Goal: Obtain resource: Download file/media

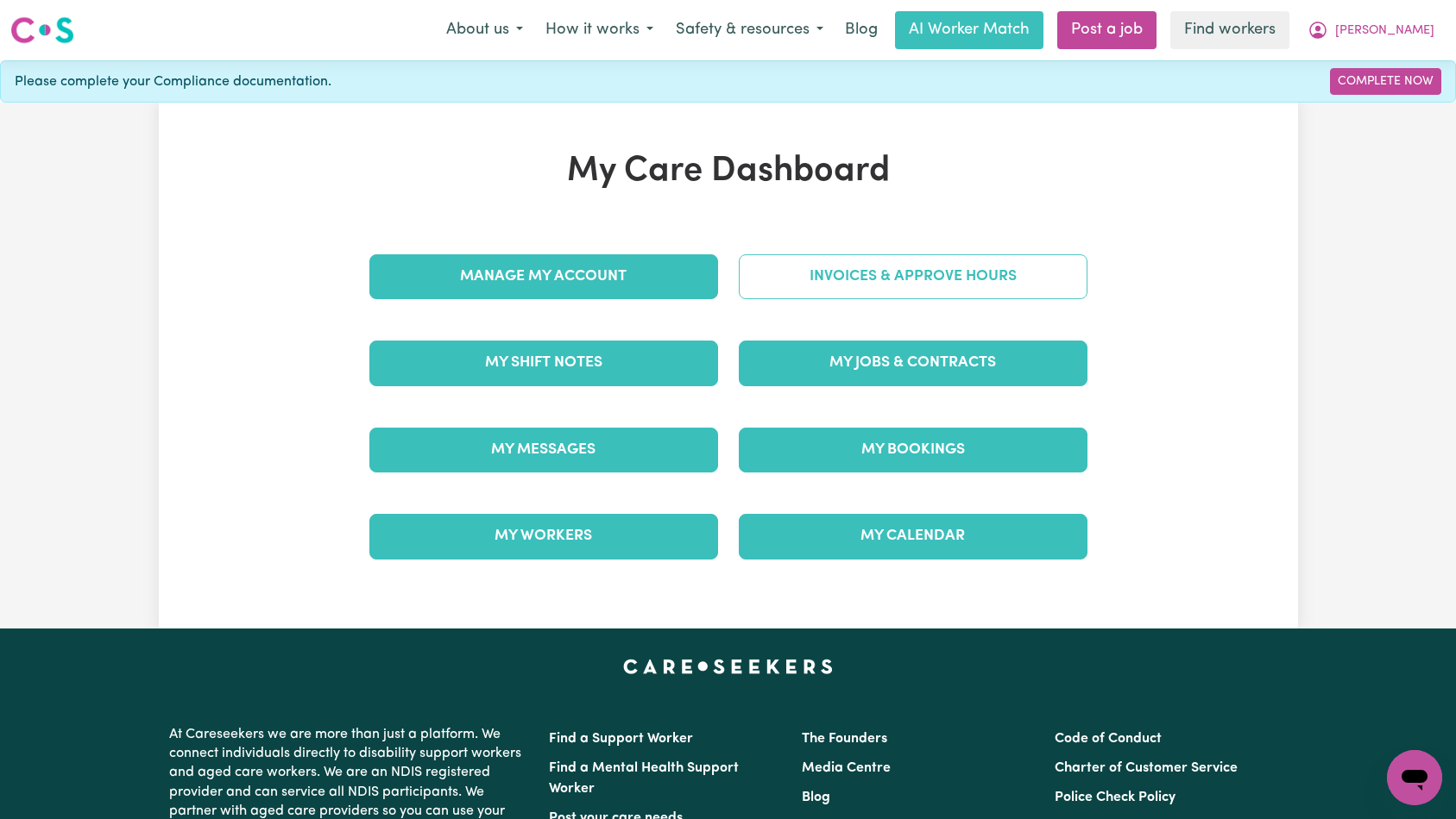
click at [875, 291] on link "Invoices & Approve Hours" at bounding box center [912, 277] width 349 height 45
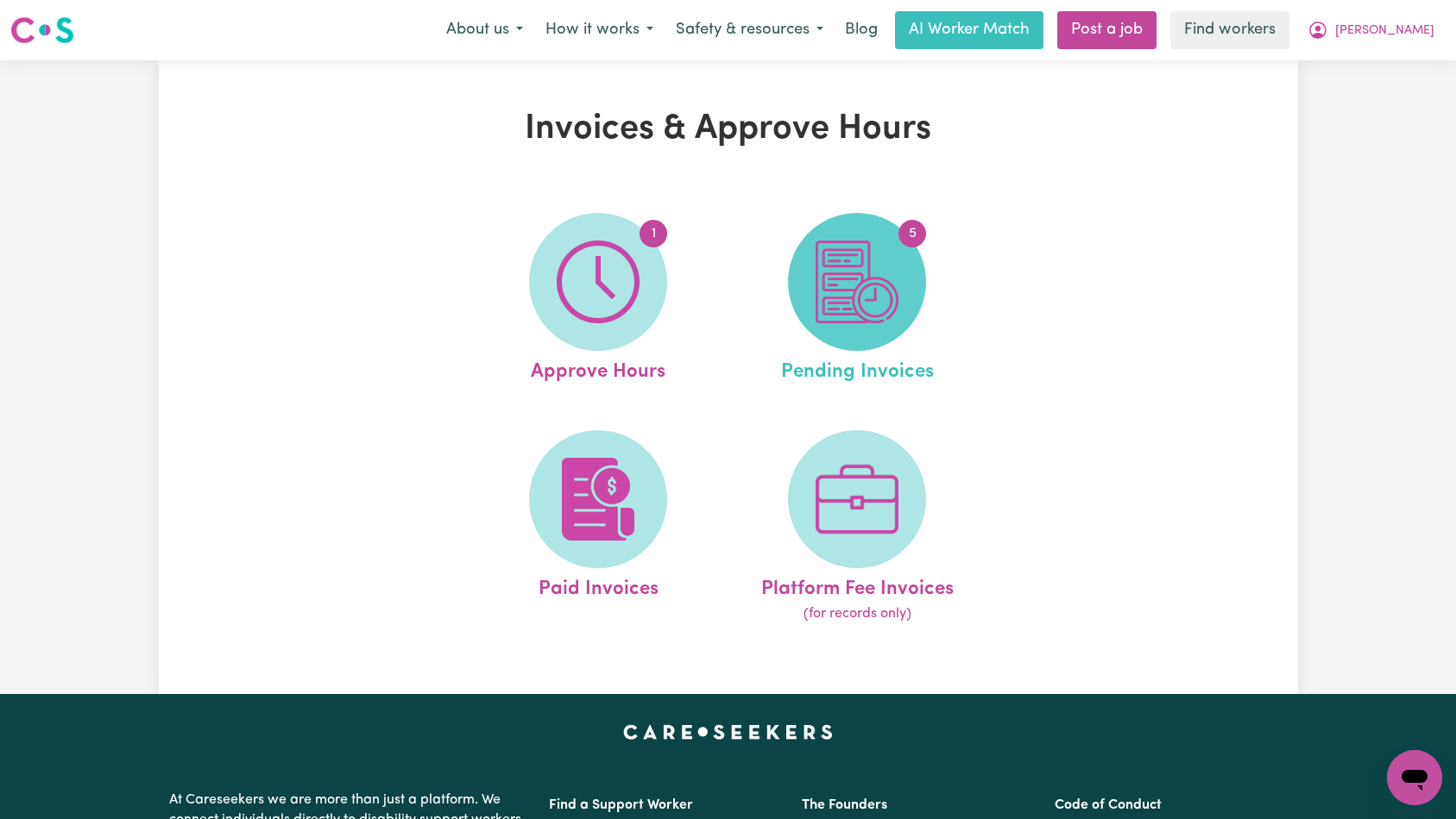
click at [870, 288] on img at bounding box center [856, 282] width 83 height 83
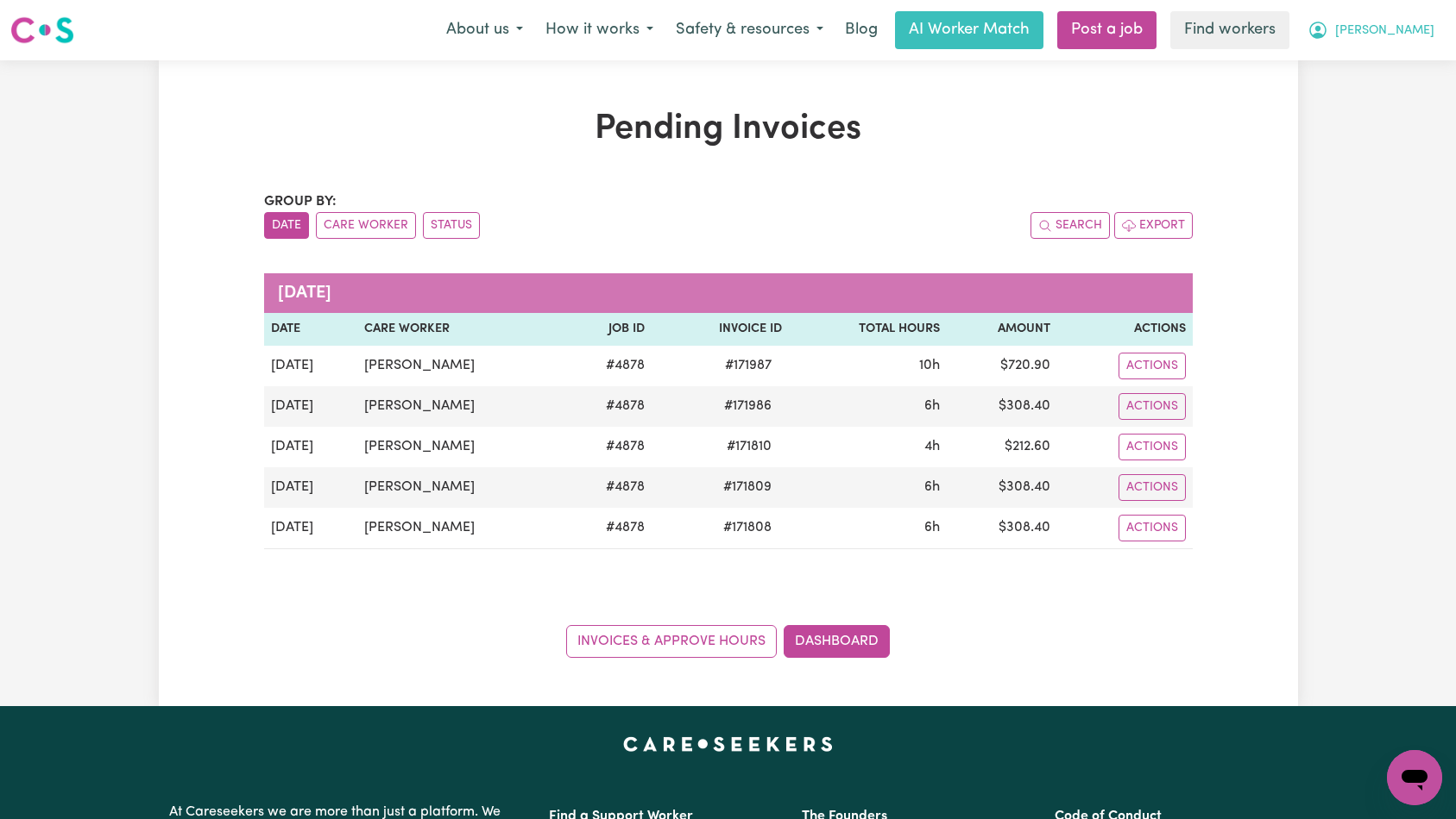
click at [1412, 35] on span "[PERSON_NAME]" at bounding box center [1384, 31] width 99 height 19
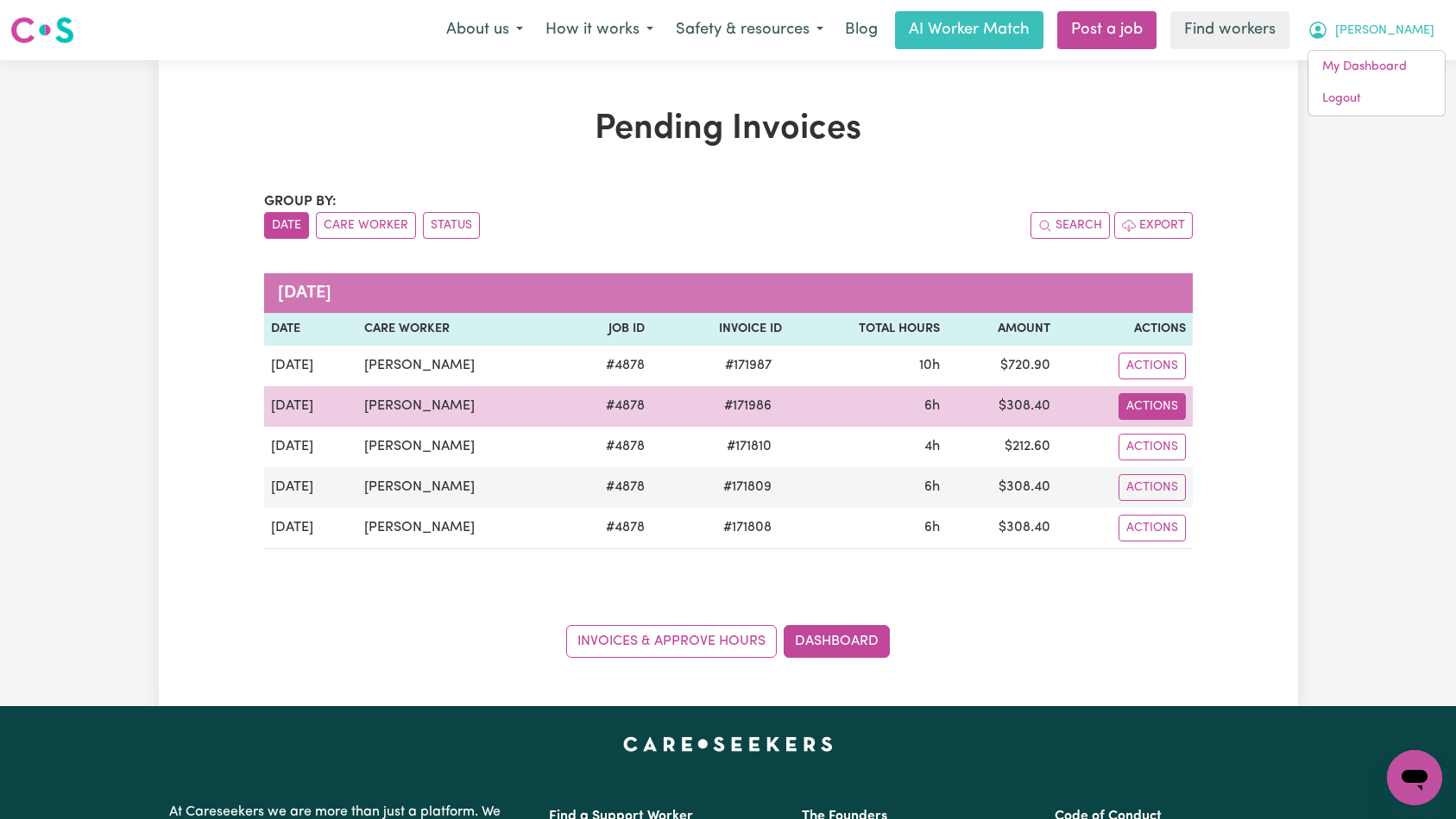
click at [1133, 396] on button "Actions" at bounding box center [1151, 407] width 67 height 27
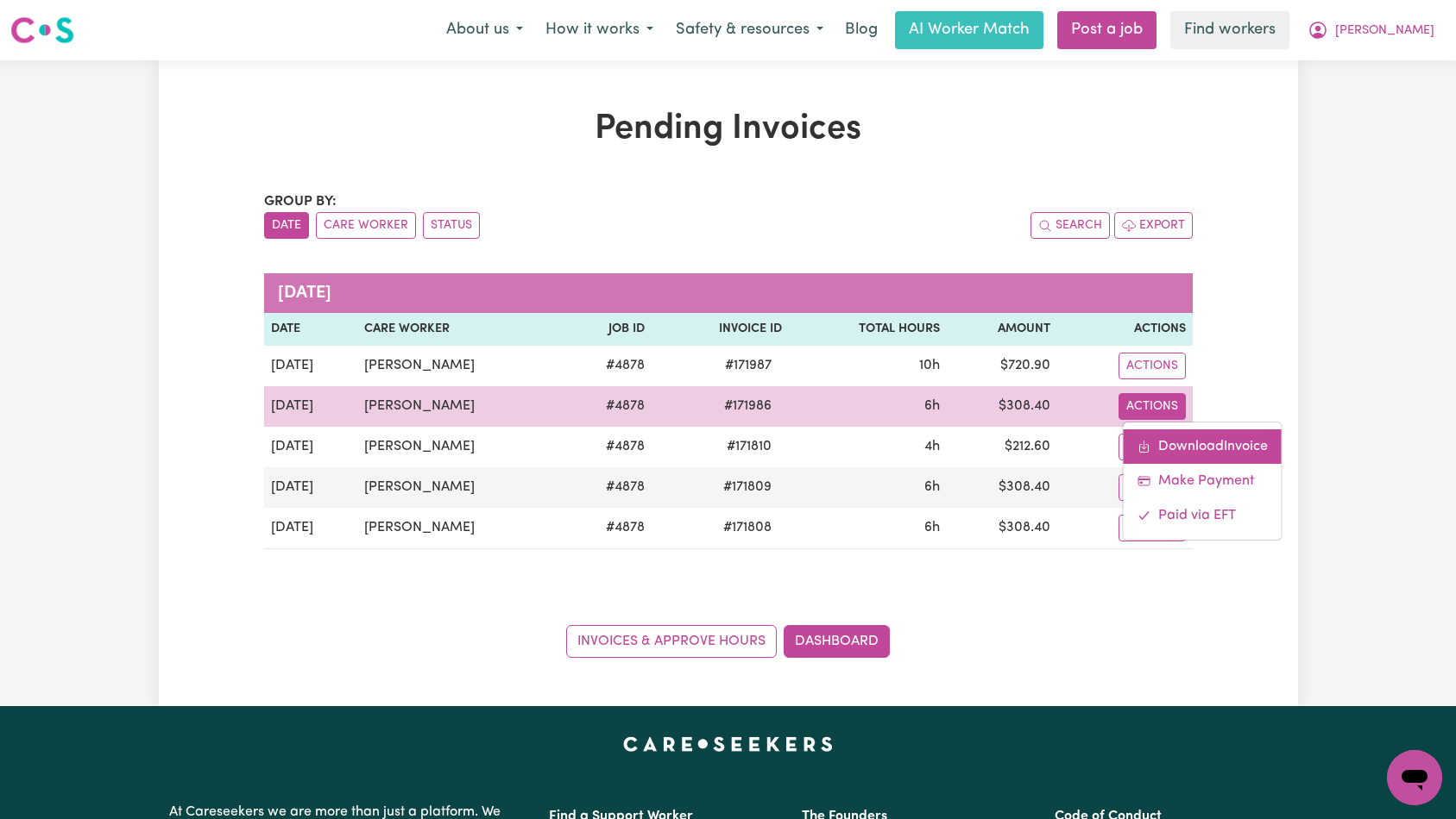
click at [1180, 446] on link "Download Invoice" at bounding box center [1202, 446] width 158 height 35
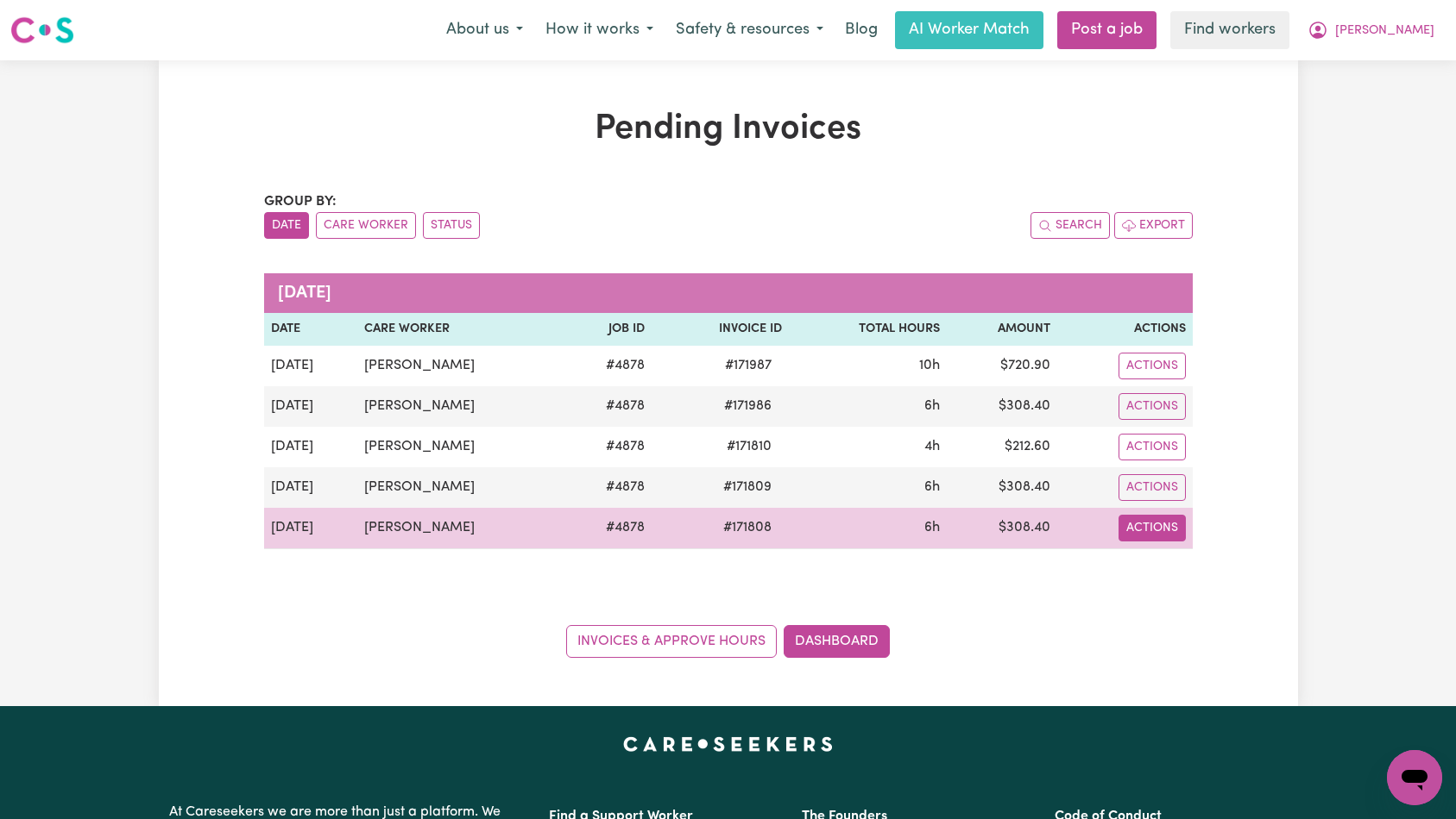
click at [1175, 536] on button "Actions" at bounding box center [1151, 528] width 67 height 27
click at [1192, 572] on link "Download Invoice" at bounding box center [1202, 568] width 158 height 35
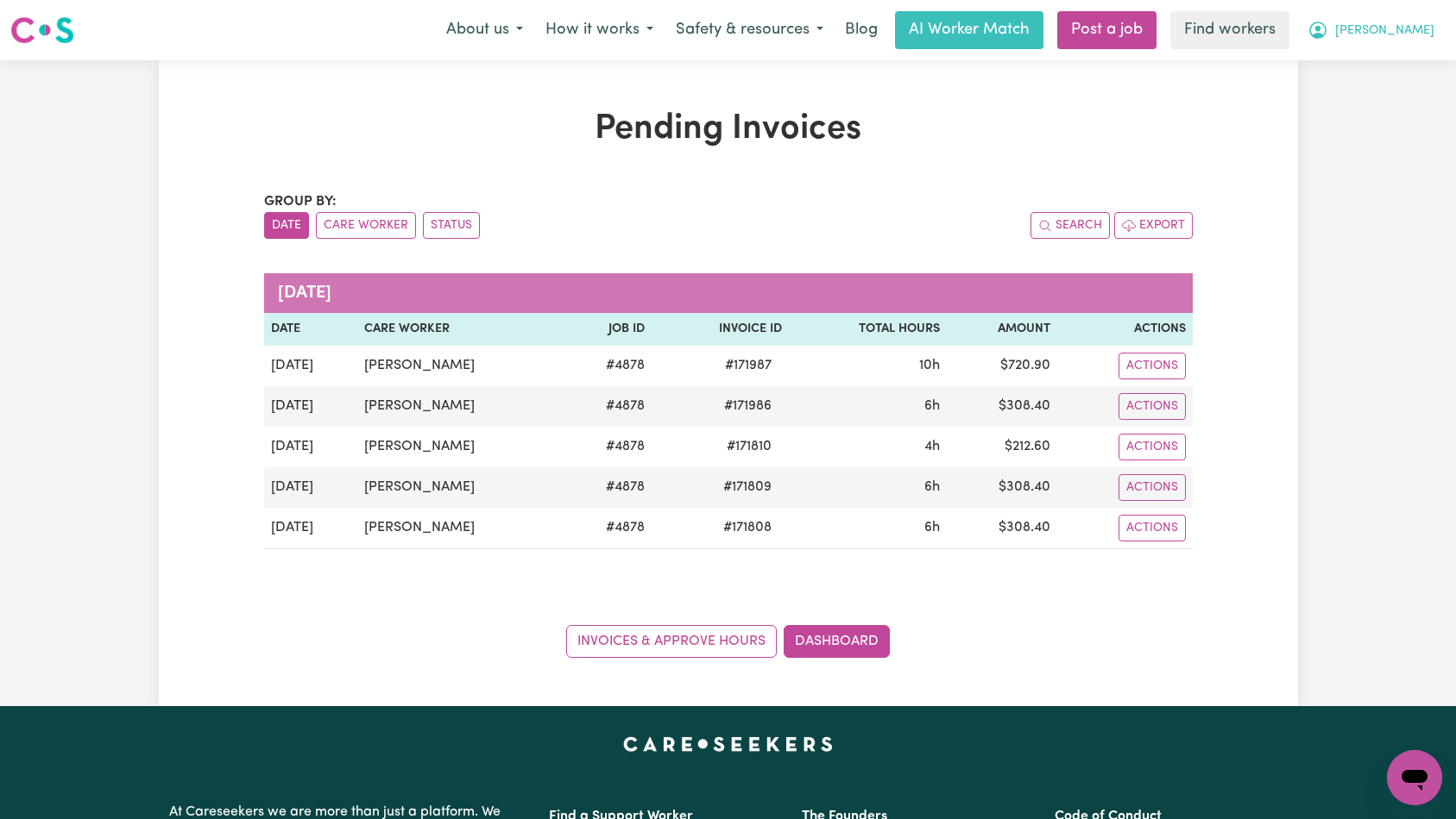
click at [1416, 28] on span "[PERSON_NAME]" at bounding box center [1384, 31] width 99 height 19
click at [1397, 66] on link "My Dashboard" at bounding box center [1376, 67] width 136 height 33
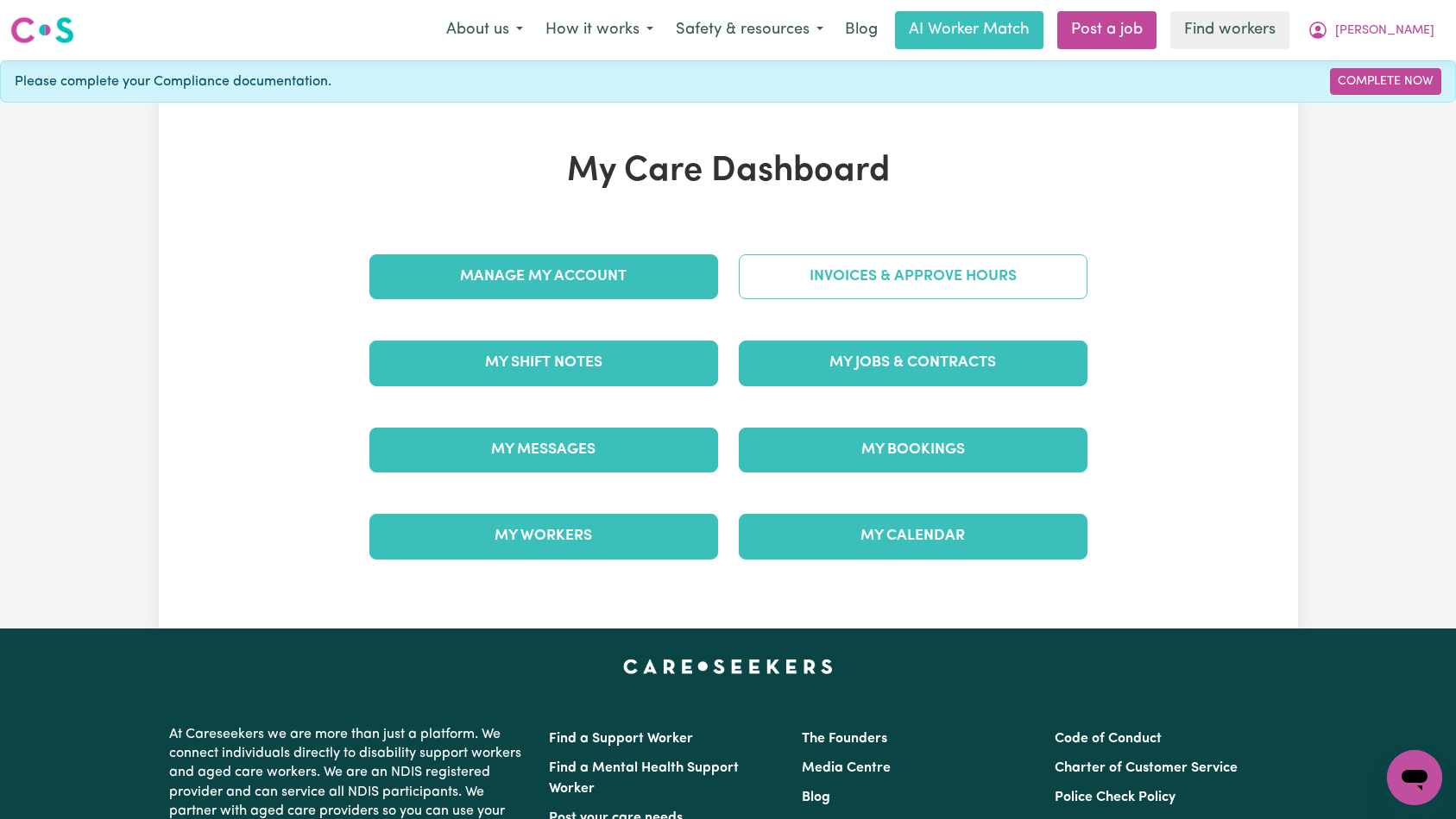
click at [880, 282] on link "Invoices & Approve Hours" at bounding box center [912, 277] width 349 height 45
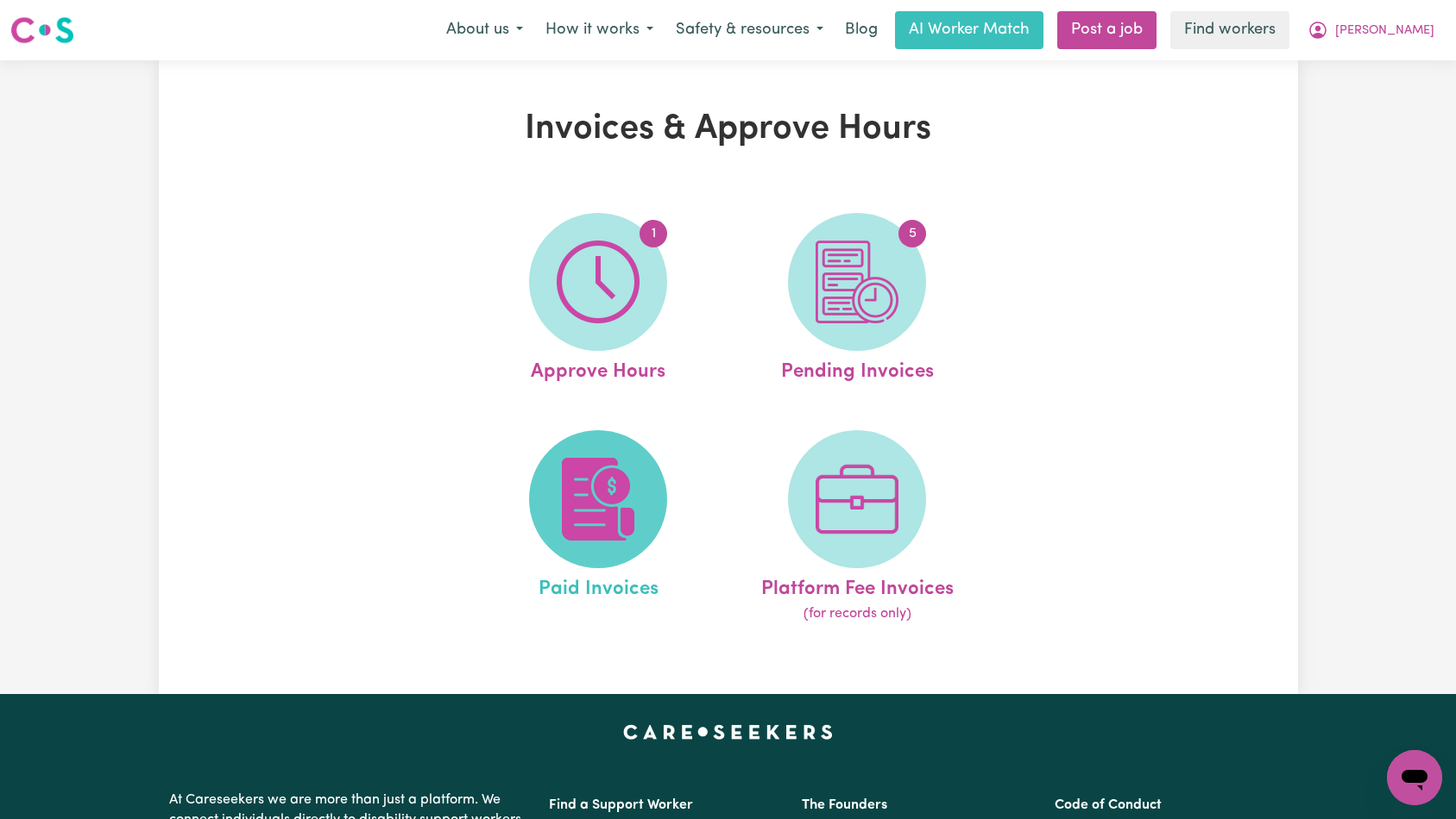
click at [624, 521] on img at bounding box center [598, 499] width 83 height 83
